Goal: Find specific page/section: Find specific page/section

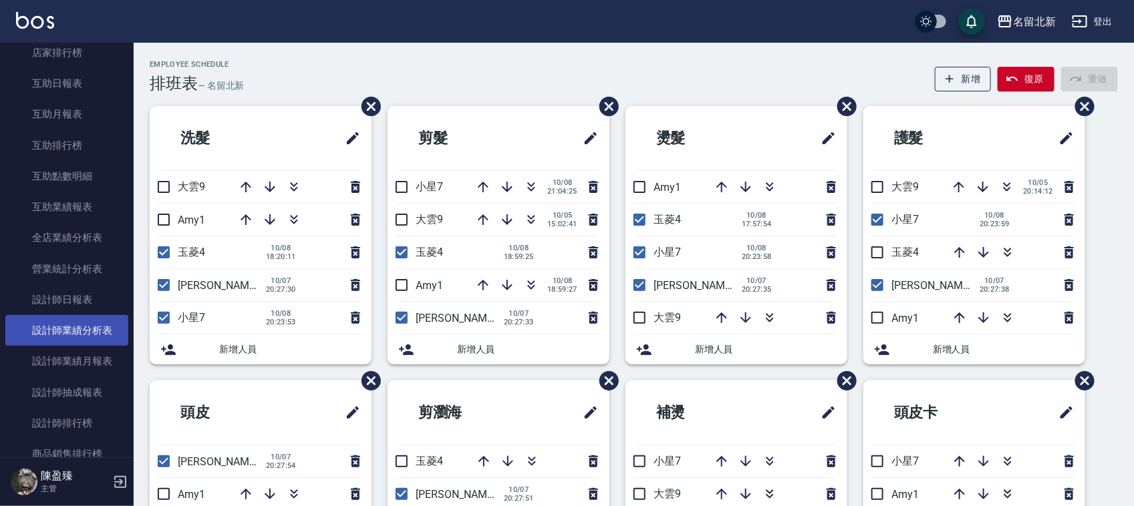
scroll to position [585, 0]
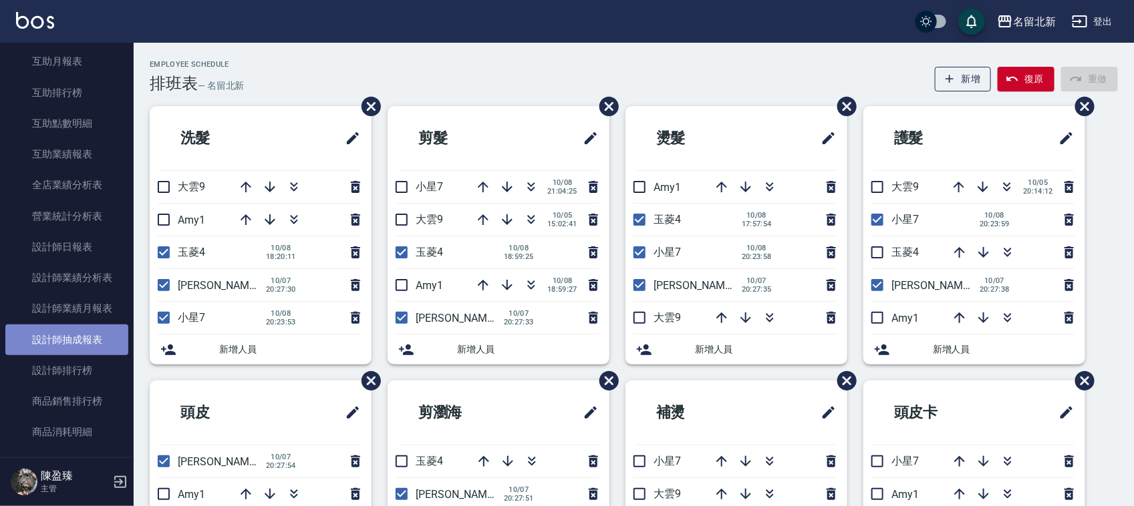
click at [84, 334] on link "設計師抽成報表" at bounding box center [66, 340] width 123 height 31
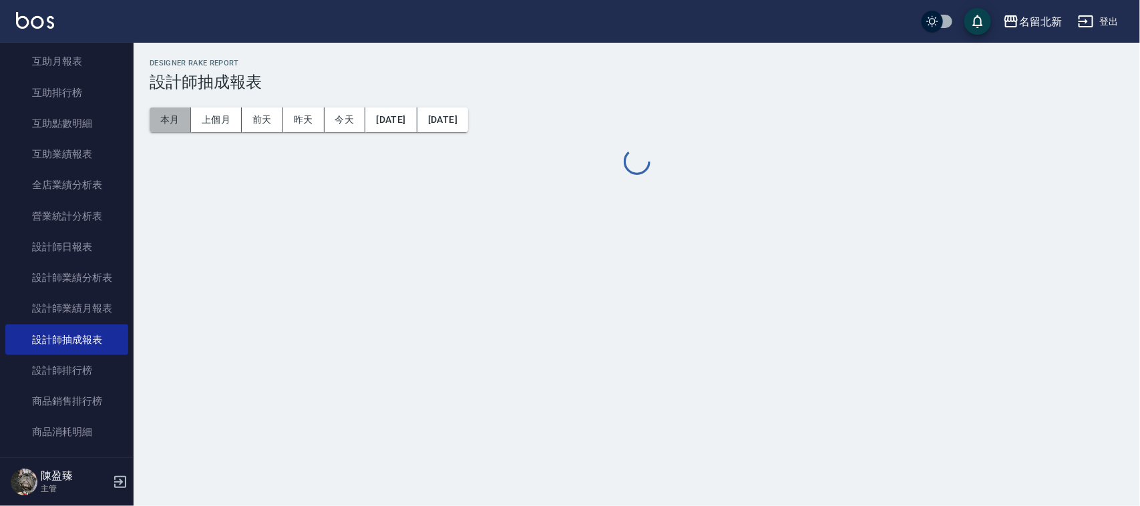
click at [179, 117] on button "本月" at bounding box center [170, 120] width 41 height 25
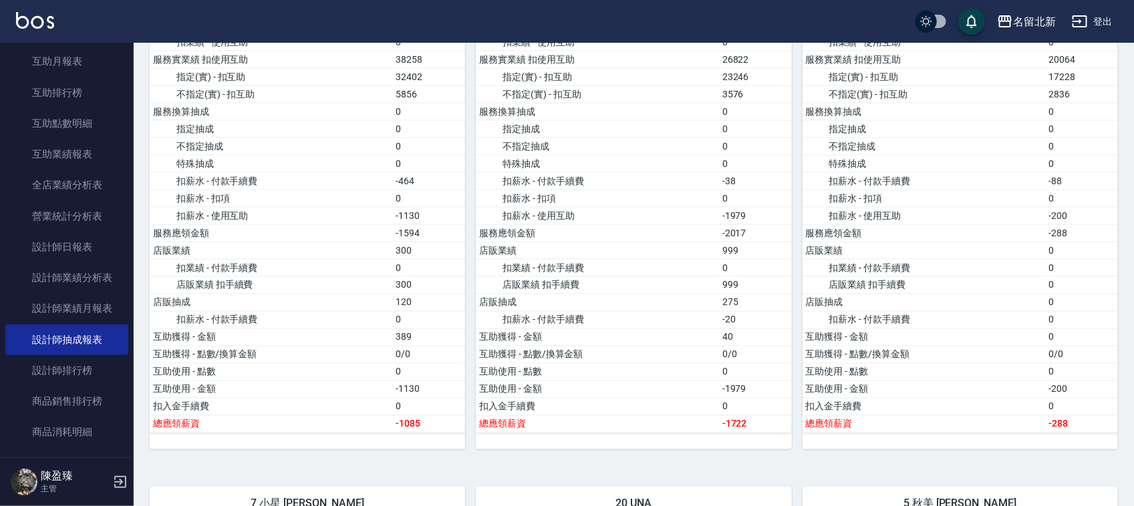
scroll to position [879, 0]
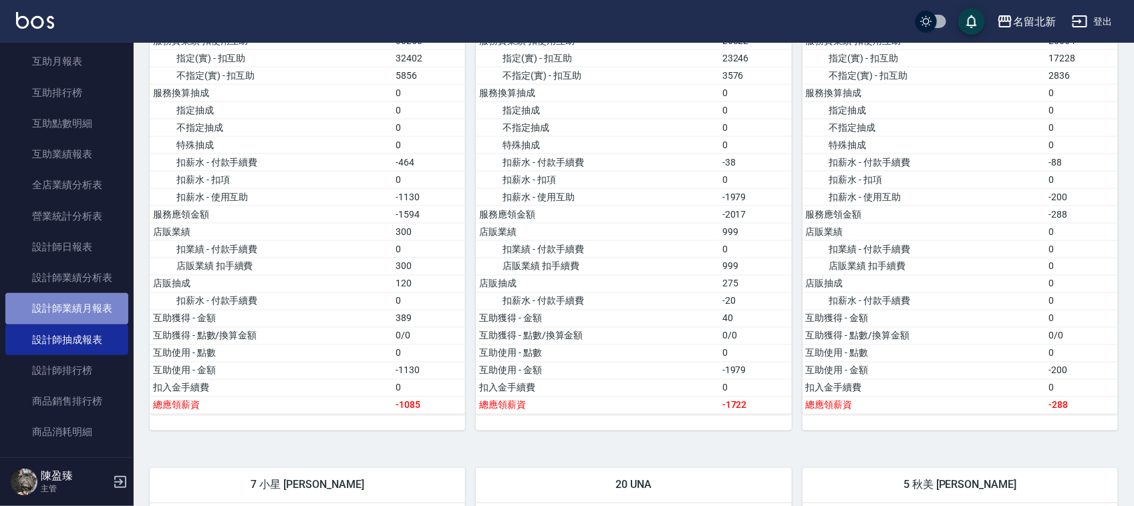
click at [92, 299] on link "設計師業績月報表" at bounding box center [66, 308] width 123 height 31
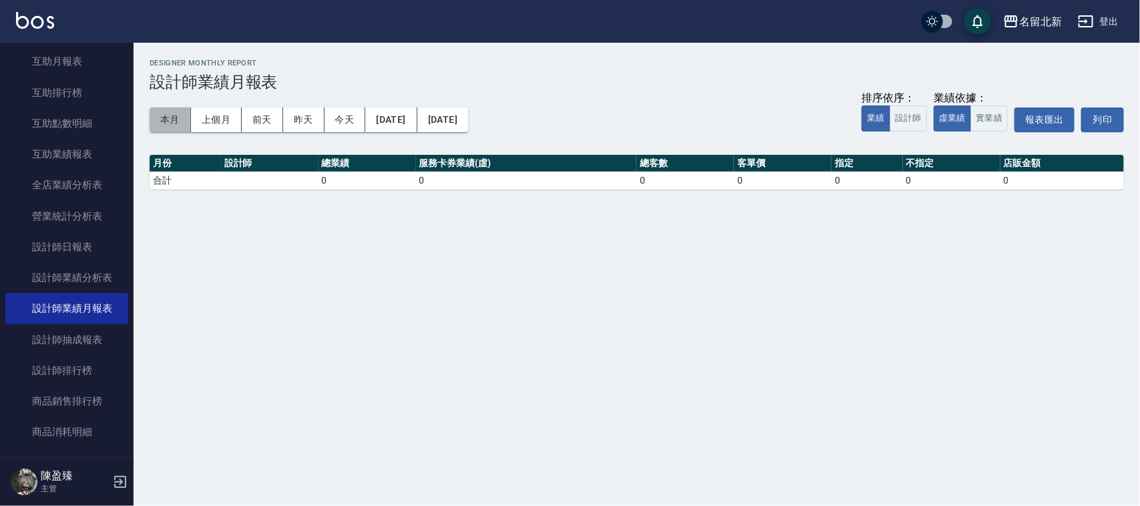
click at [172, 117] on button "本月" at bounding box center [170, 120] width 41 height 25
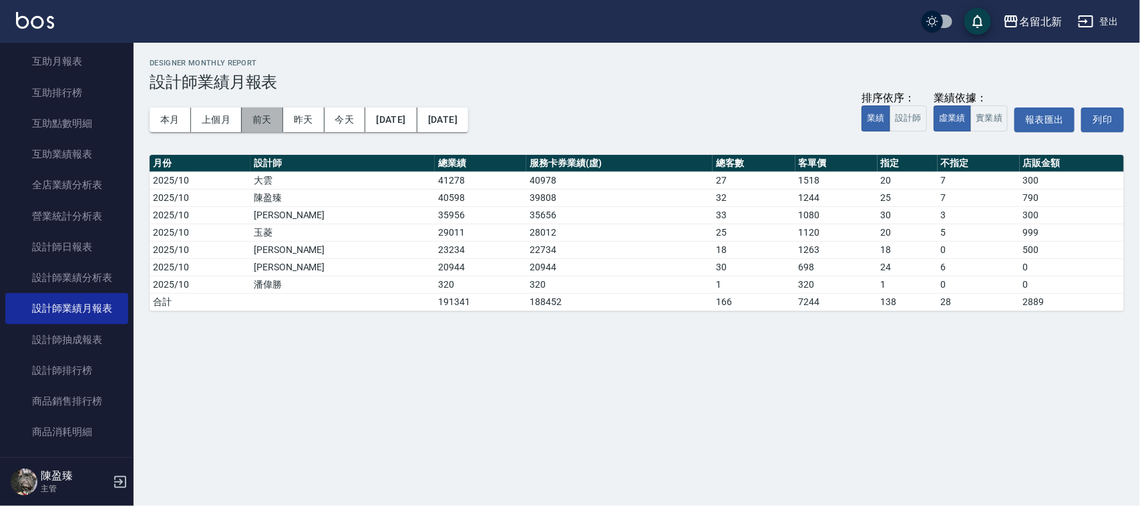
click at [271, 117] on button "前天" at bounding box center [262, 120] width 41 height 25
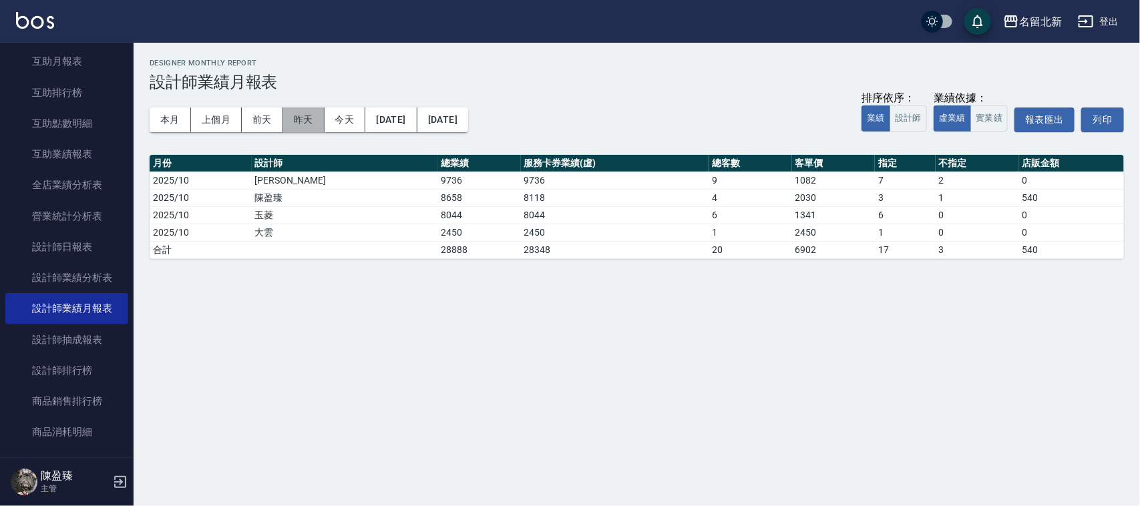
click at [307, 114] on button "昨天" at bounding box center [303, 120] width 41 height 25
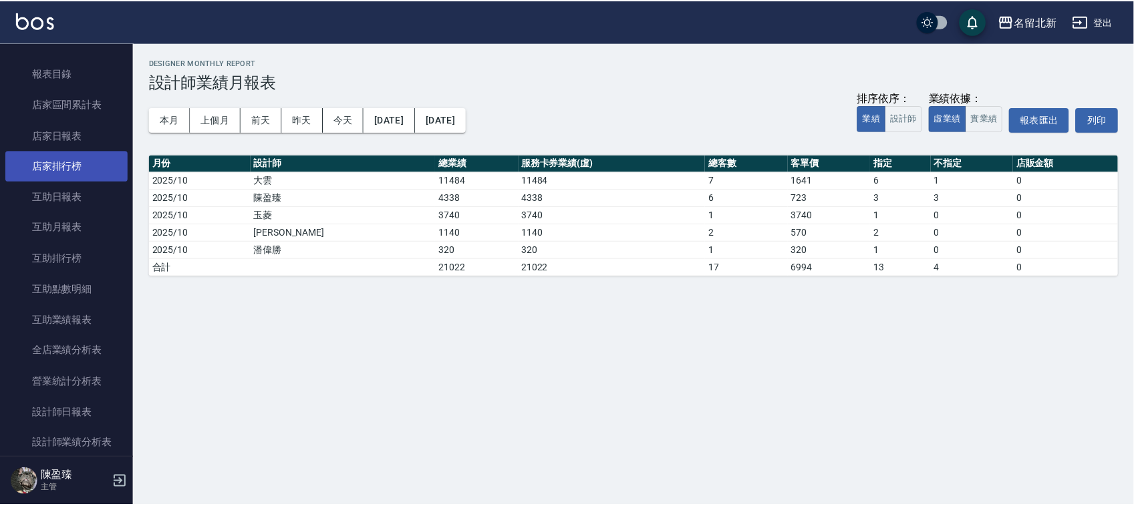
scroll to position [251, 0]
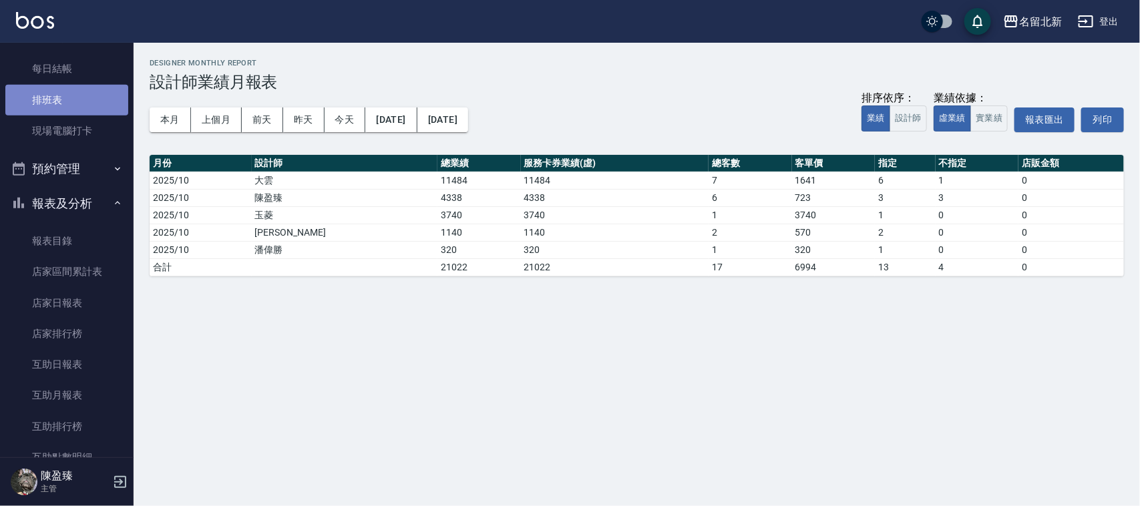
click at [71, 102] on link "排班表" at bounding box center [66, 100] width 123 height 31
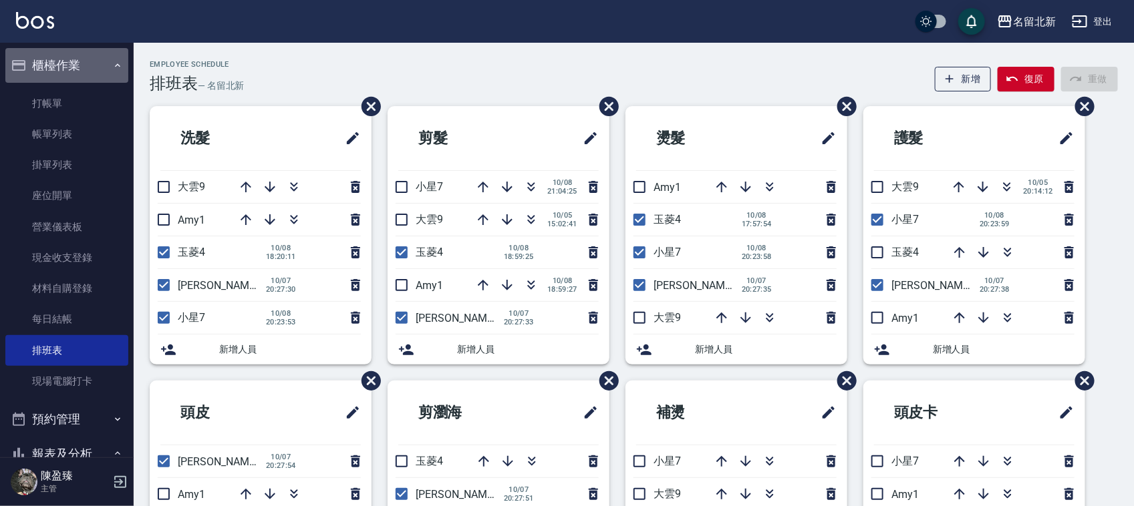
click at [84, 67] on button "櫃檯作業" at bounding box center [66, 65] width 123 height 35
